Goal: Register for event/course

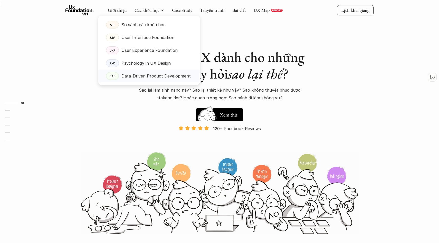
click at [143, 78] on p "Data-Driven Product Development" at bounding box center [155, 76] width 69 height 8
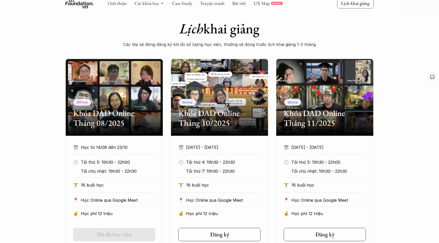
scroll to position [302, 0]
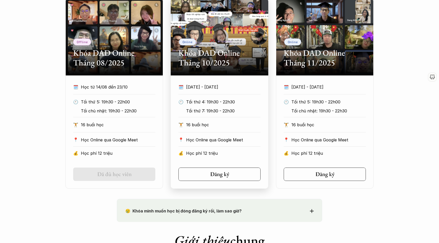
click at [234, 112] on p "Tối thứ 7: 19h30 - 22h30" at bounding box center [222, 111] width 72 height 8
click at [226, 145] on div "📍 Học Online qua Google Meet" at bounding box center [219, 141] width 82 height 11
click at [213, 109] on p "Tối thứ 7: 19h30 - 22h30" at bounding box center [222, 111] width 72 height 8
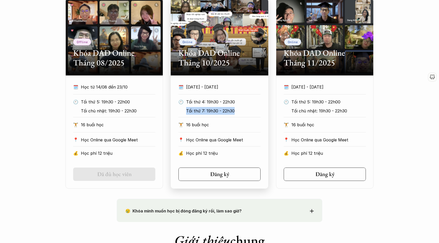
click at [213, 109] on p "Tối thứ 7: 19h30 - 22h30" at bounding box center [222, 111] width 72 height 8
click at [334, 132] on div "🗓️ [DATE] - [DATE] 🕙 Tối thứ 5: 19h30 - 22h00 Tối chủ nhật: 19h30 - 22h30 🏋️ 16…" at bounding box center [325, 121] width 98 height 77
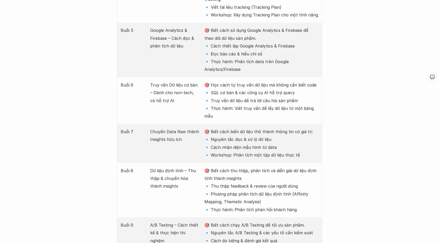
scroll to position [880, 0]
